Goal: Task Accomplishment & Management: Complete application form

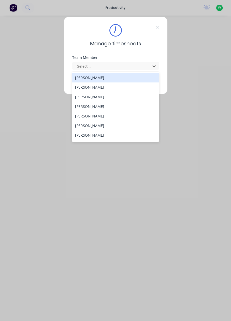
click at [101, 127] on div "[PERSON_NAME]" at bounding box center [115, 126] width 87 height 10
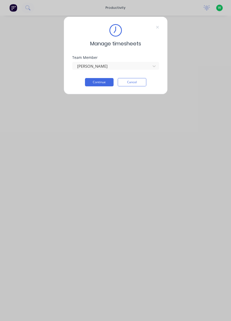
click at [104, 82] on button "Continue" at bounding box center [99, 82] width 29 height 8
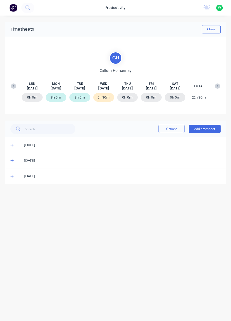
click at [210, 131] on button "Add timesheet" at bounding box center [204, 129] width 32 height 8
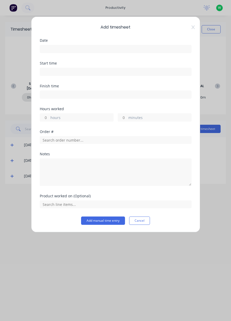
click at [121, 51] on input at bounding box center [115, 49] width 151 height 8
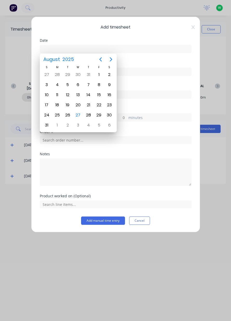
click at [79, 115] on div "27" at bounding box center [78, 115] width 8 height 8
type input "27/08/2025"
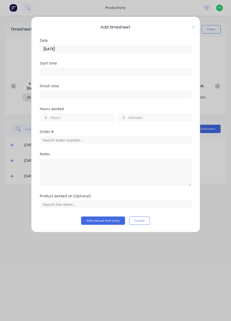
click at [81, 119] on label "hours" at bounding box center [81, 118] width 63 height 6
click at [49, 119] on input "hours" at bounding box center [44, 118] width 9 height 8
type input "1.5"
click at [73, 141] on input "text" at bounding box center [116, 140] width 152 height 8
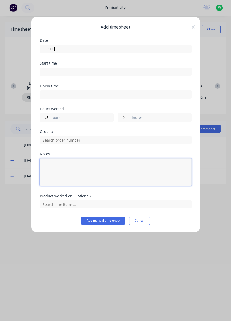
click at [64, 166] on textarea at bounding box center [116, 173] width 152 height 28
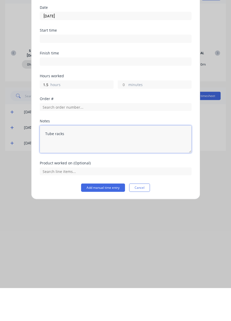
type textarea "Tube racks"
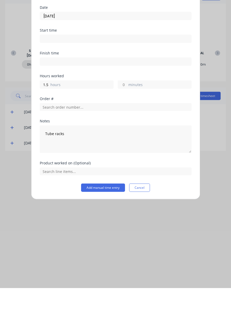
click at [89, 218] on button "Add manual time entry" at bounding box center [103, 221] width 44 height 8
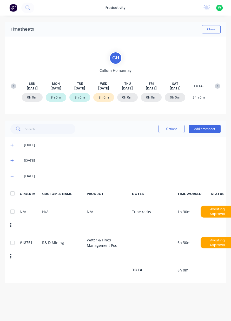
click at [214, 29] on button "Close" at bounding box center [210, 29] width 19 height 8
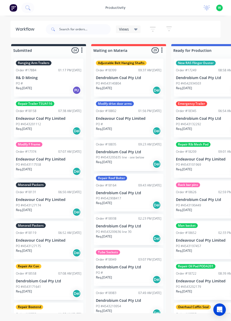
click at [120, 7] on div "productivity" at bounding box center [115, 8] width 25 height 8
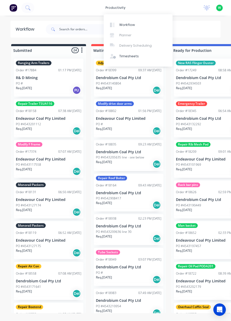
click at [133, 60] on link "Timesheets" at bounding box center [138, 56] width 69 height 10
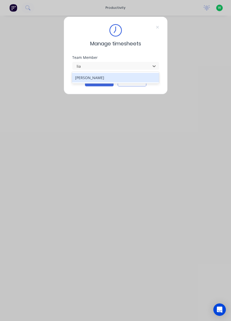
click at [116, 73] on div "[PERSON_NAME]" at bounding box center [115, 78] width 87 height 10
type input "lia"
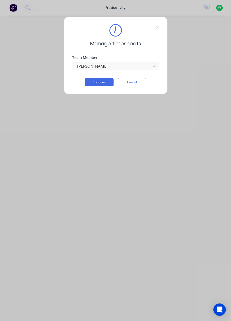
click at [103, 81] on button "Continue" at bounding box center [99, 82] width 29 height 8
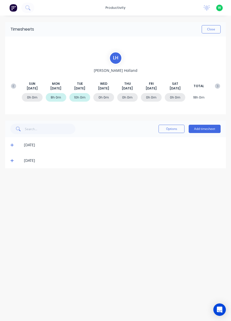
click at [13, 161] on icon at bounding box center [11, 161] width 3 height 4
